Goal: Task Accomplishment & Management: Manage account settings

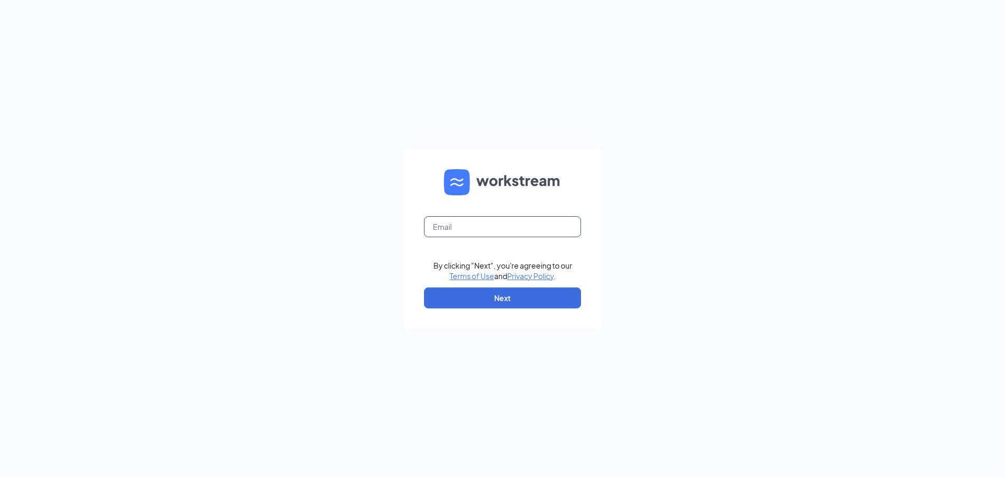
click at [493, 234] on input "text" at bounding box center [502, 226] width 157 height 21
type input "[EMAIL_ADDRESS][DOMAIN_NAME]"
drag, startPoint x: 516, startPoint y: 293, endPoint x: 510, endPoint y: 275, distance: 19.2
click at [516, 293] on button "Next" at bounding box center [502, 297] width 157 height 21
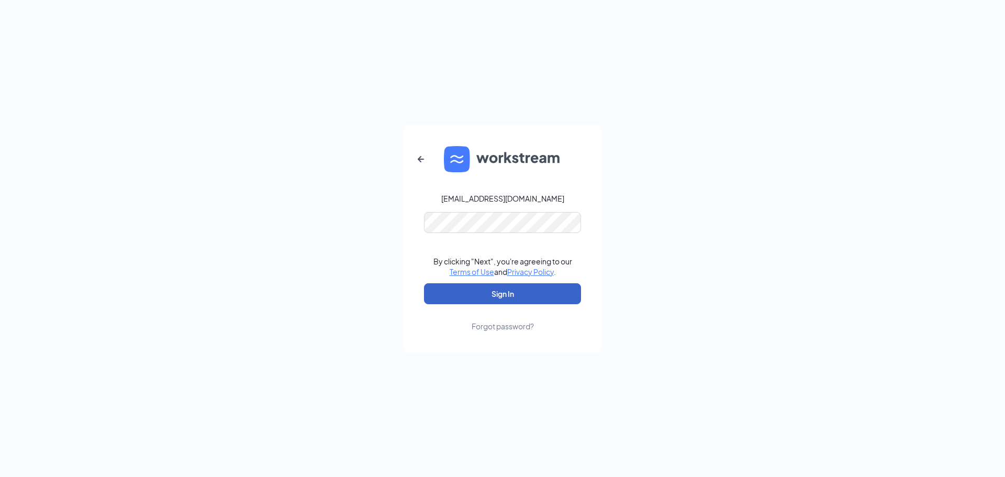
click at [507, 290] on button "Sign In" at bounding box center [502, 293] width 157 height 21
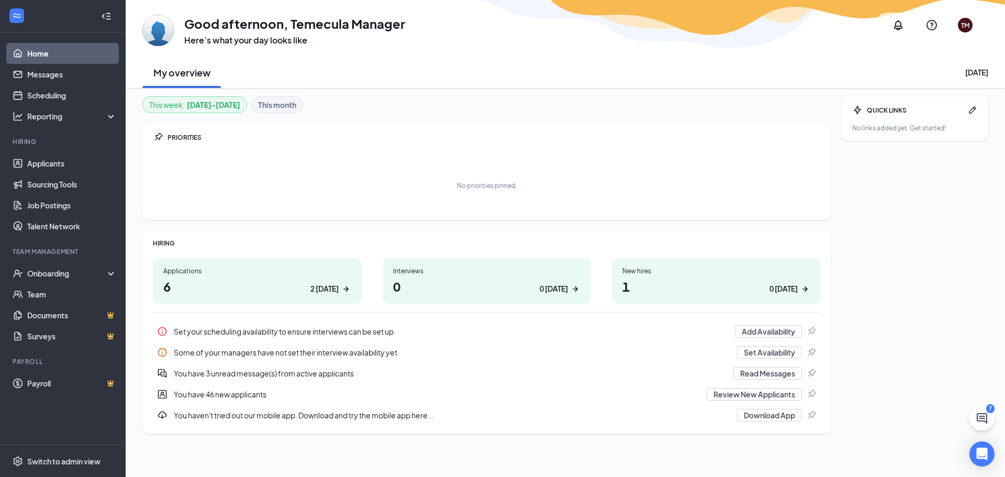
click at [345, 285] on icon "ArrowRight" at bounding box center [346, 289] width 10 height 10
click at [84, 275] on div "Onboarding" at bounding box center [67, 273] width 81 height 10
click at [228, 281] on h1 "6 2 [DATE]" at bounding box center [257, 286] width 188 height 18
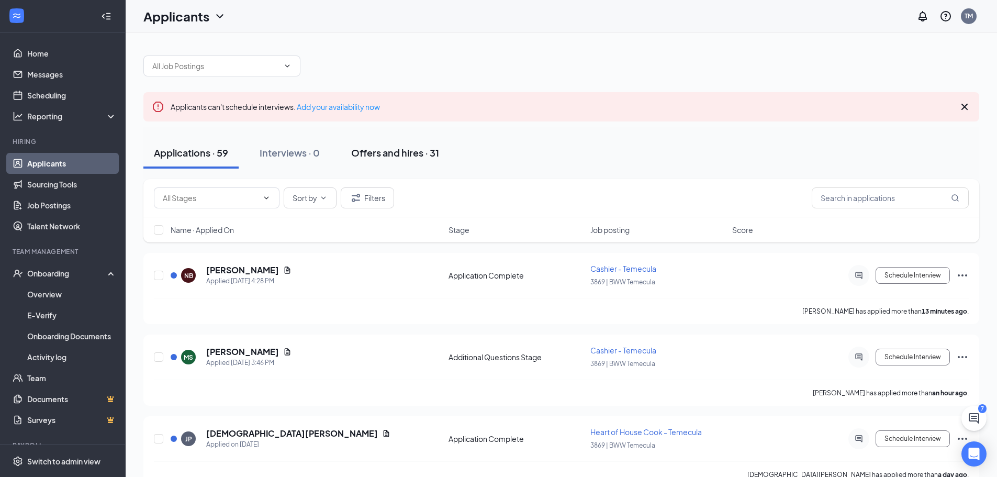
click at [380, 161] on button "Offers and hires · 31" at bounding box center [395, 152] width 109 height 31
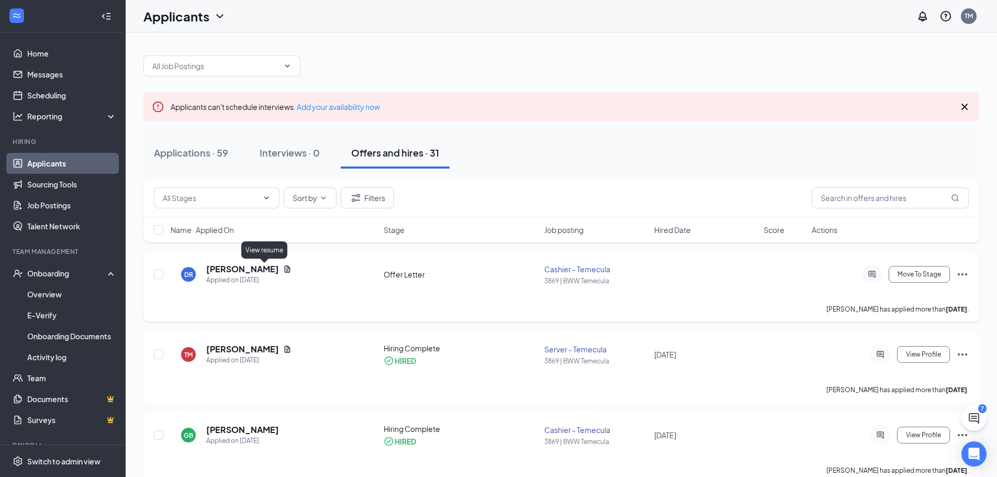
click at [283, 270] on icon "Document" at bounding box center [287, 269] width 8 height 8
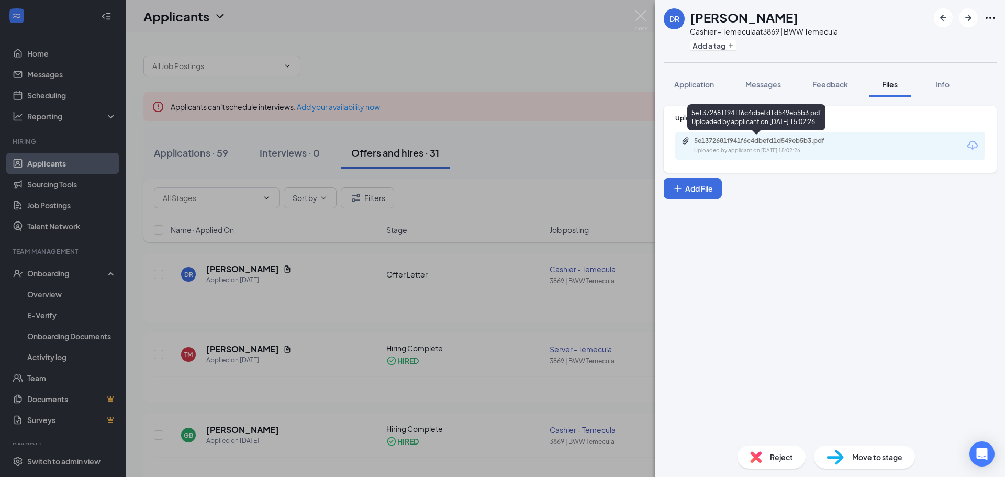
click at [720, 142] on div "5e1372681f941f6c4dbefd1d549eb5b3.pdf" at bounding box center [767, 141] width 147 height 8
